Goal: Book appointment/travel/reservation

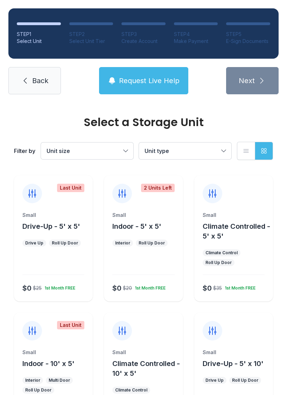
click at [38, 219] on div "Small" at bounding box center [53, 215] width 62 height 7
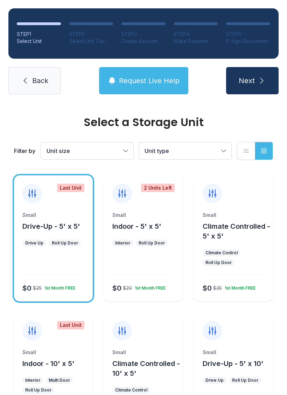
click at [258, 74] on button "Next" at bounding box center [252, 80] width 52 height 27
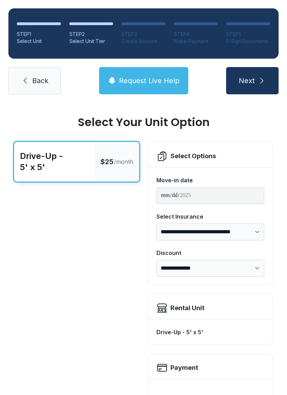
click at [259, 76] on button "Next" at bounding box center [252, 80] width 52 height 27
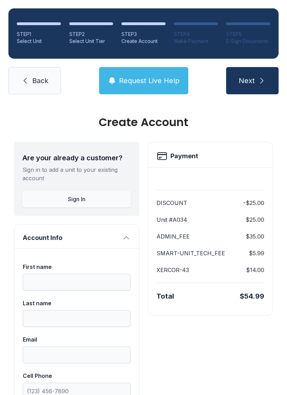
click at [29, 83] on link "Back" at bounding box center [34, 80] width 52 height 27
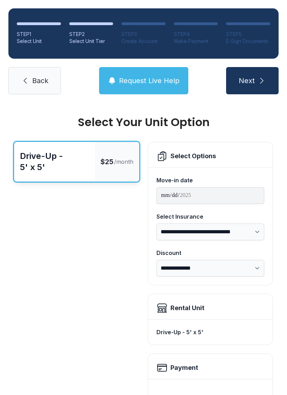
click at [29, 81] on icon at bounding box center [25, 81] width 8 height 8
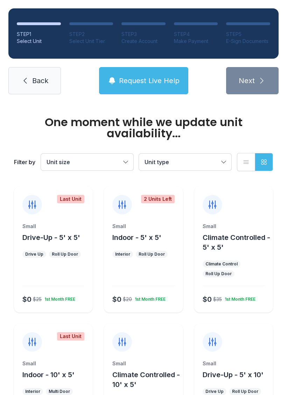
click at [28, 83] on icon at bounding box center [25, 81] width 8 height 8
